Goal: Navigation & Orientation: Find specific page/section

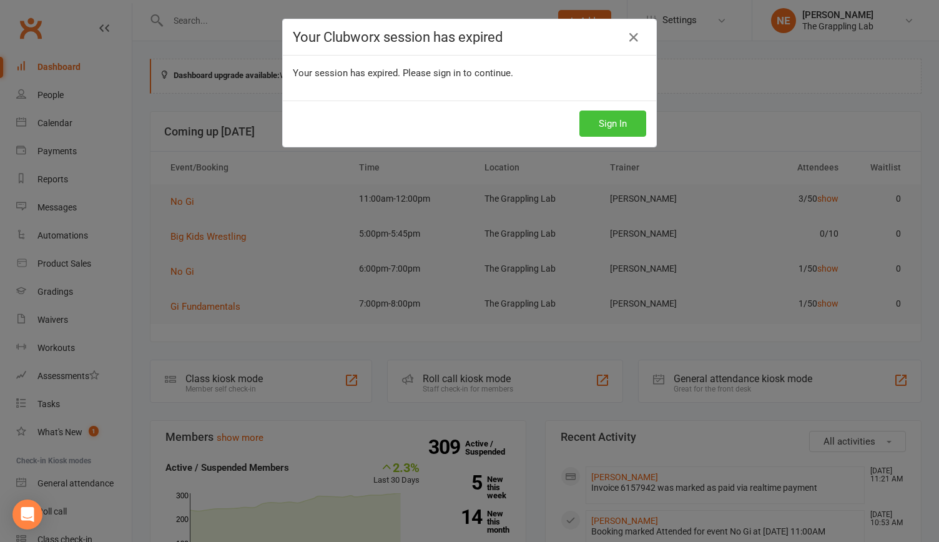
click at [619, 130] on button "Sign In" at bounding box center [612, 124] width 67 height 26
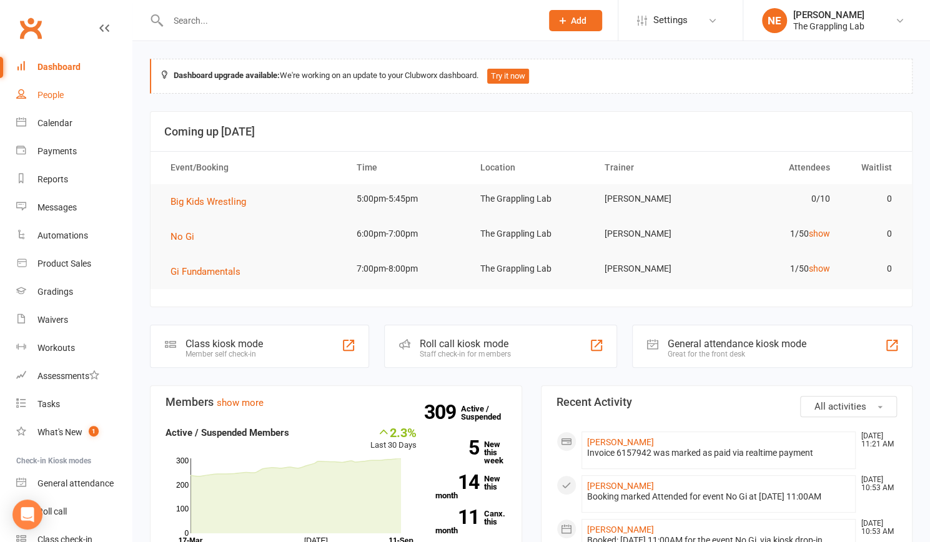
drag, startPoint x: 0, startPoint y: 0, endPoint x: 46, endPoint y: 101, distance: 110.6
click at [46, 101] on link "People" at bounding box center [74, 95] width 116 height 28
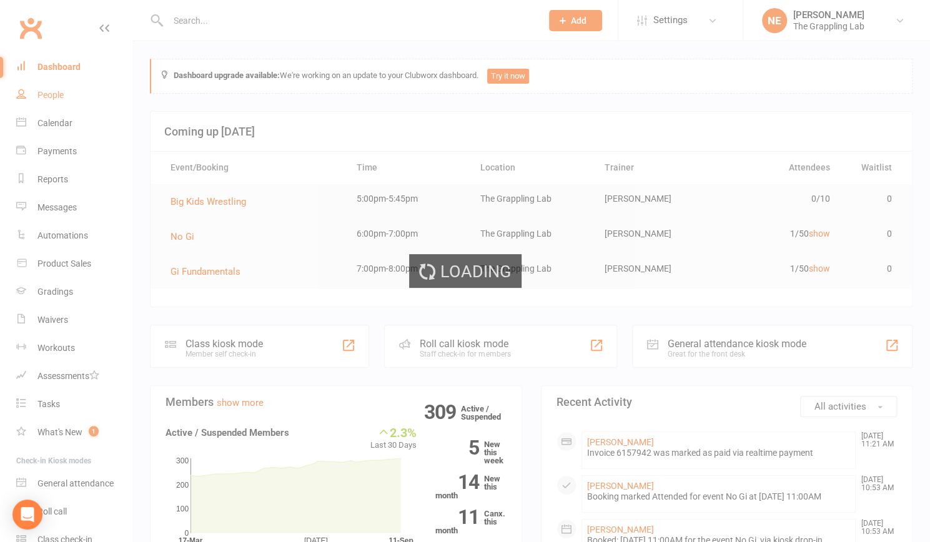
select select "100"
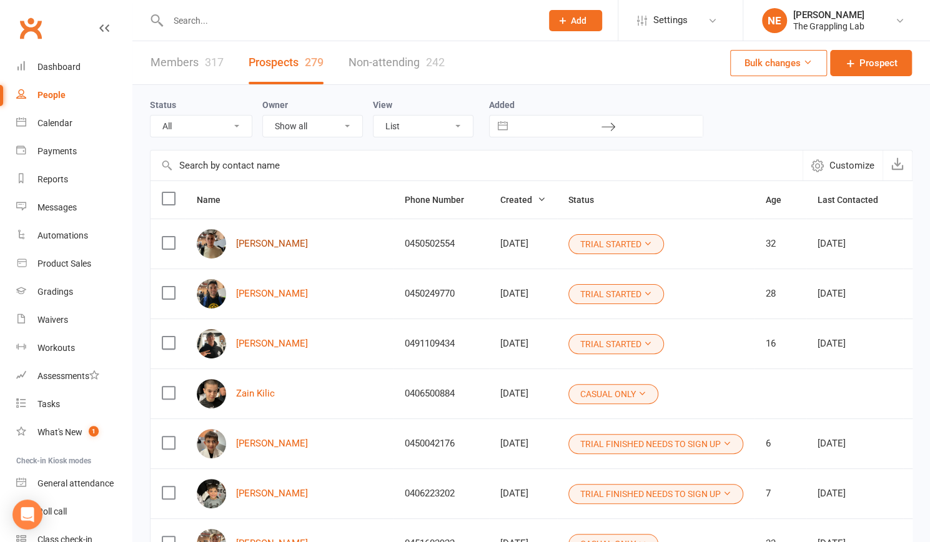
click at [245, 242] on link "[PERSON_NAME]" at bounding box center [272, 243] width 72 height 11
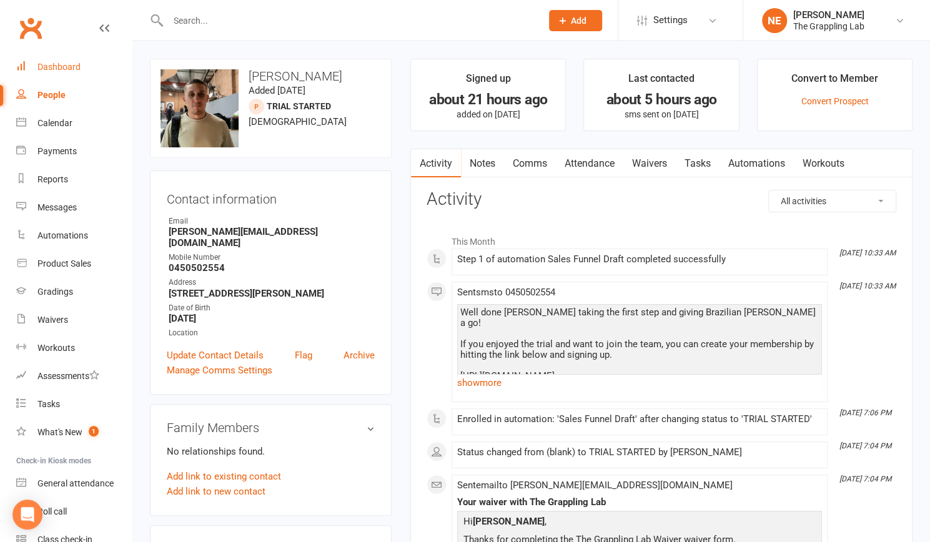
click at [35, 77] on link "Dashboard" at bounding box center [74, 67] width 116 height 28
